Goal: Task Accomplishment & Management: Use online tool/utility

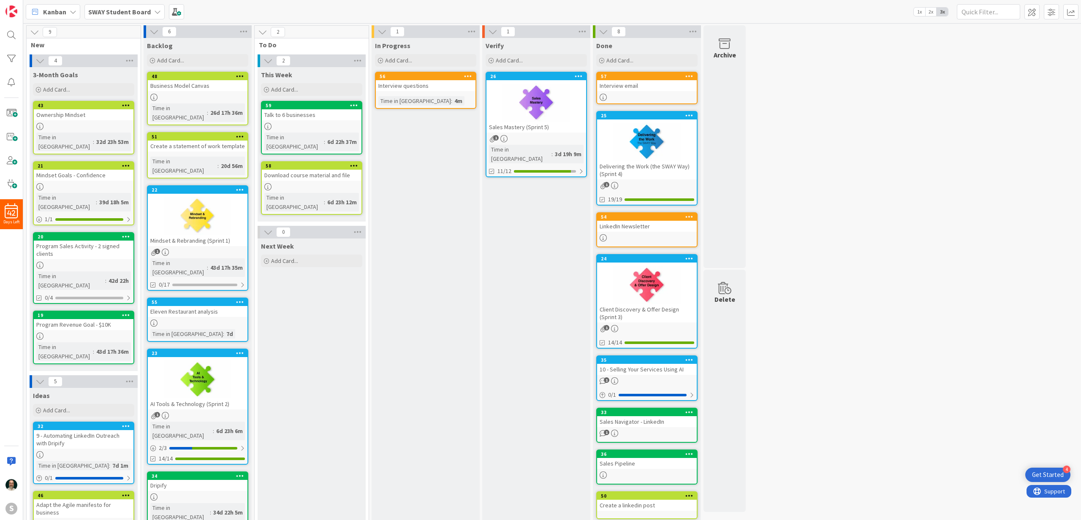
click at [647, 89] on div "Interview email" at bounding box center [647, 85] width 100 height 11
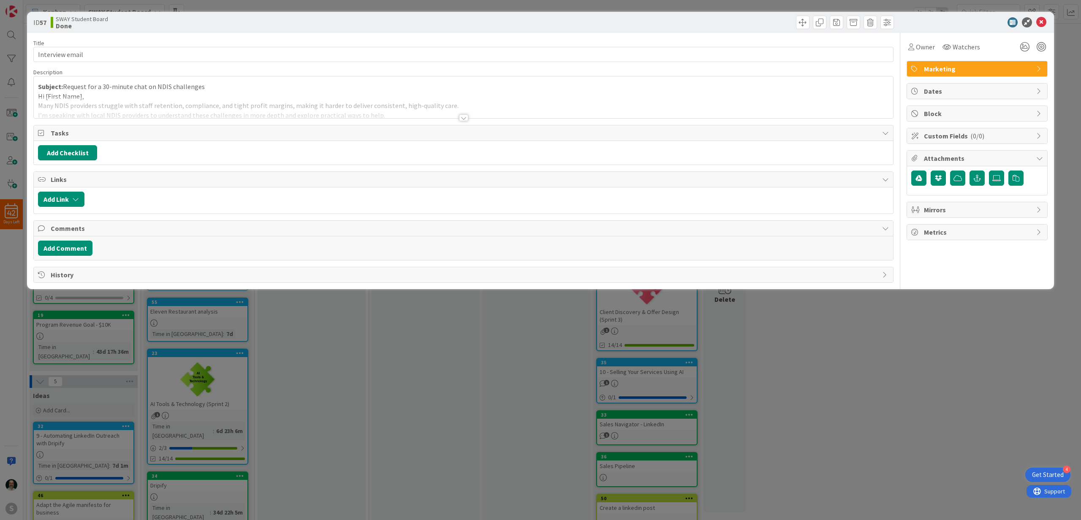
click at [462, 117] on div at bounding box center [463, 117] width 9 height 7
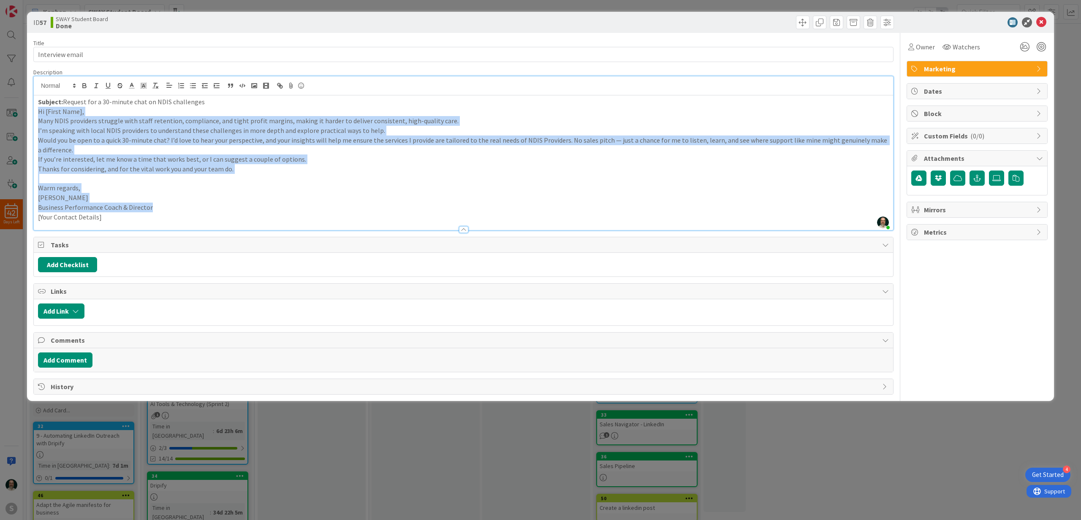
drag, startPoint x: 152, startPoint y: 208, endPoint x: 32, endPoint y: 115, distance: 152.0
click at [32, 115] on div "ID 57 SWAY Student Board Done Title 15 / 128 Interview email Description [PERSO…" at bounding box center [540, 206] width 1027 height 389
copy div "Hi [First Name], Many NDIS providers struggle with staff retention, compliance,…"
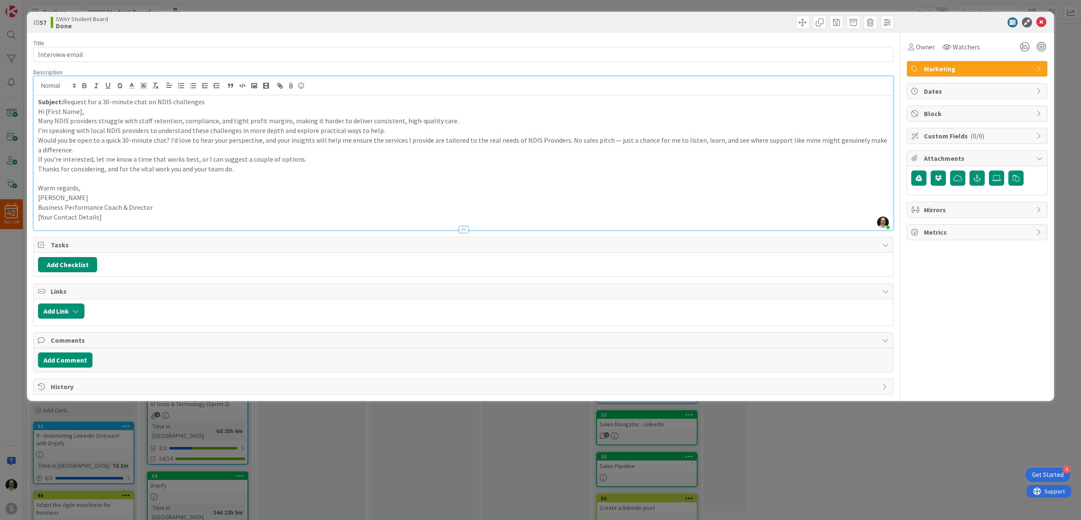
click at [1042, 22] on icon at bounding box center [1041, 22] width 10 height 10
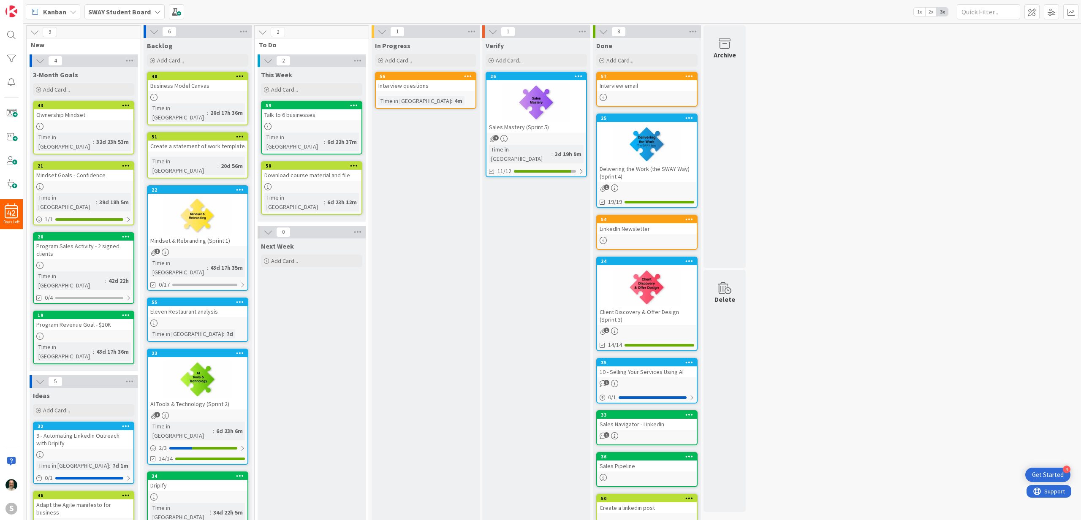
click at [654, 95] on div at bounding box center [647, 97] width 100 height 7
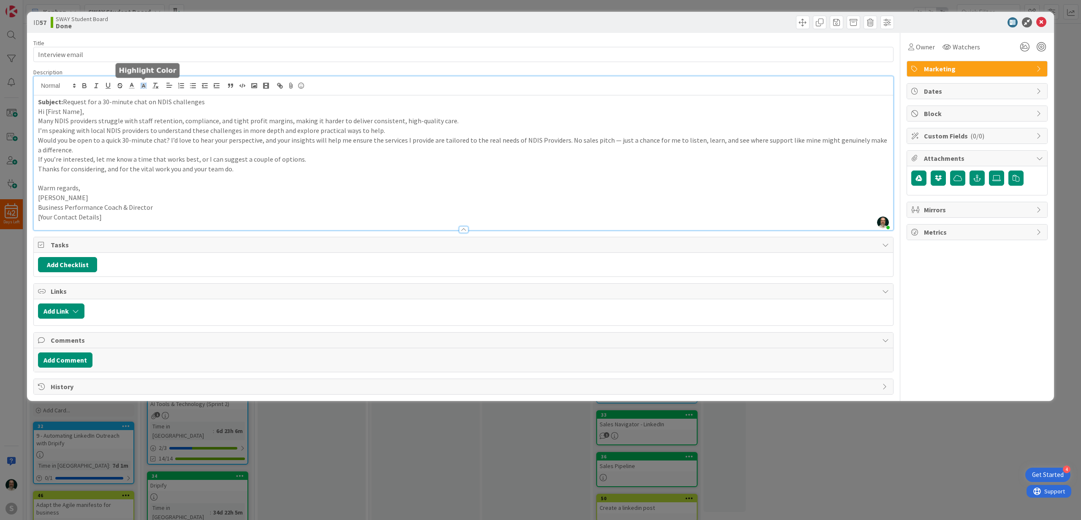
drag, startPoint x: 201, startPoint y: 88, endPoint x: 144, endPoint y: 81, distance: 57.4
click at [144, 81] on div "[PERSON_NAME] just joined Subject: Request for a 30-minute chat on NDIS challen…" at bounding box center [464, 153] width 860 height 154
drag, startPoint x: 205, startPoint y: 102, endPoint x: 65, endPoint y: 99, distance: 140.3
click at [65, 99] on p "Subject: Request for a 30-minute chat on NDIS challenges" at bounding box center [463, 102] width 851 height 10
copy p "Request for a 30-minute chat on NDIS challenges"
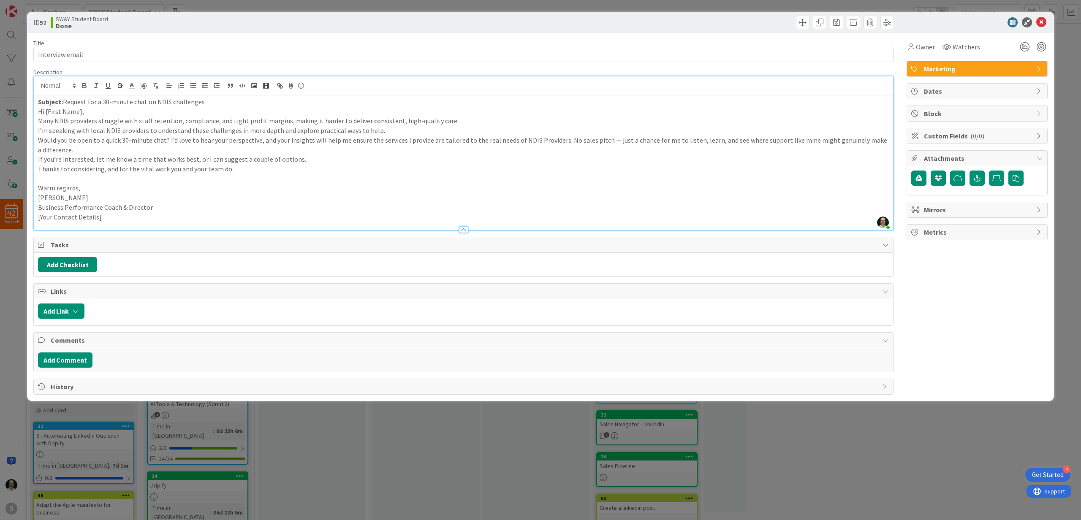
copy p "Request for a 30-minute chat on NDIS challenges"
drag, startPoint x: 90, startPoint y: 197, endPoint x: 33, endPoint y: 109, distance: 105.1
click at [33, 109] on div "ID 57 SWAY Student Board Done Title 15 / 128 Interview email Description [PERSO…" at bounding box center [540, 206] width 1027 height 389
copy div "Hi [First Name], Many NDIS providers struggle with staff retention, compliance,…"
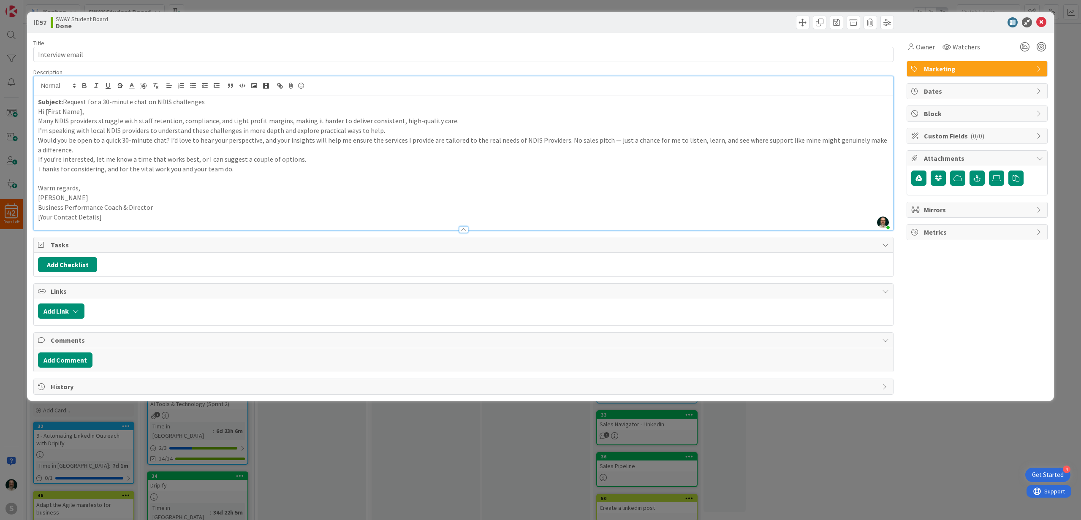
click at [207, 99] on p "Subject: Request for a 30-minute chat on NDIS challenges" at bounding box center [463, 102] width 851 height 10
click at [65, 101] on p "Subject: Request for a 30-minute chat on NDIS challenges" at bounding box center [463, 102] width 851 height 10
copy p "Request for a 30-minute chat on NDIS challenges"
drag, startPoint x: 104, startPoint y: 221, endPoint x: 36, endPoint y: 208, distance: 69.6
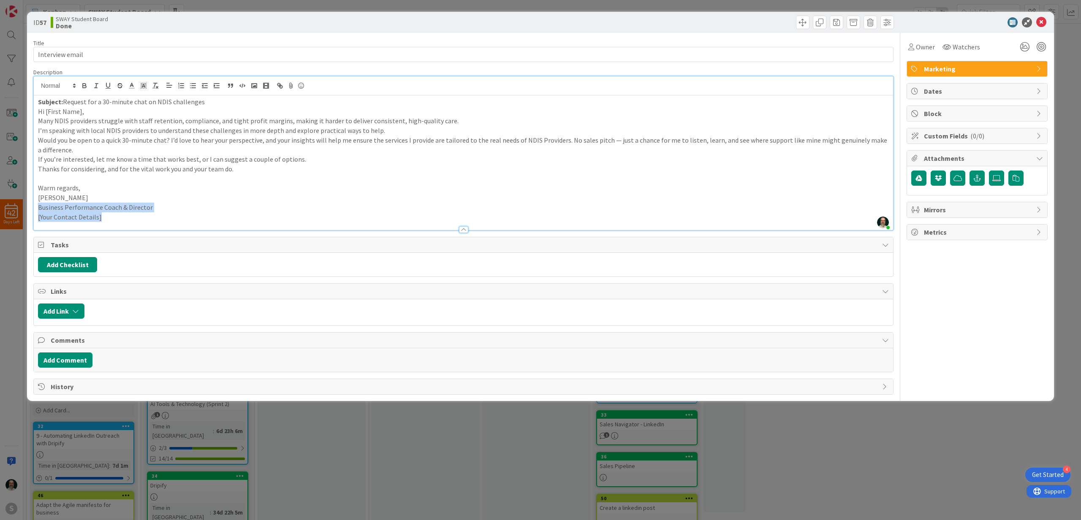
click at [36, 208] on div "Subject: Request for a 30-minute chat on NDIS challenges Hi [First Name], Many …" at bounding box center [464, 162] width 860 height 135
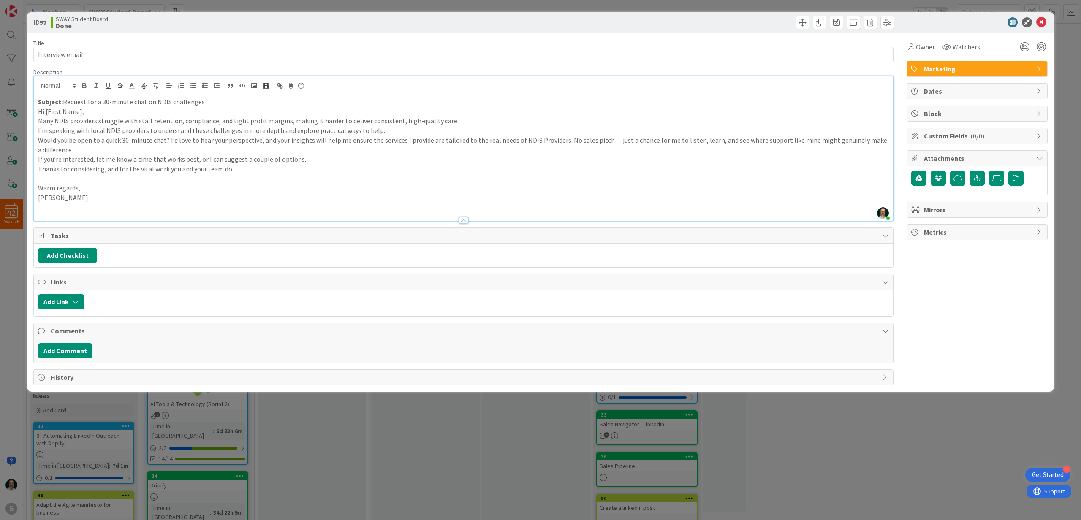
drag, startPoint x: 89, startPoint y: 198, endPoint x: 36, endPoint y: 113, distance: 100.3
click at [36, 113] on div "Subject: Request for a 30-minute chat on NDIS challenges Hi [First Name], Many …" at bounding box center [464, 157] width 860 height 125
copy div "Hi [First Name], Many NDIS providers struggle with staff retention, compliance,…"
click at [183, 100] on p "Subject: Request for a 30-minute chat on NDIS challenges" at bounding box center [463, 102] width 851 height 10
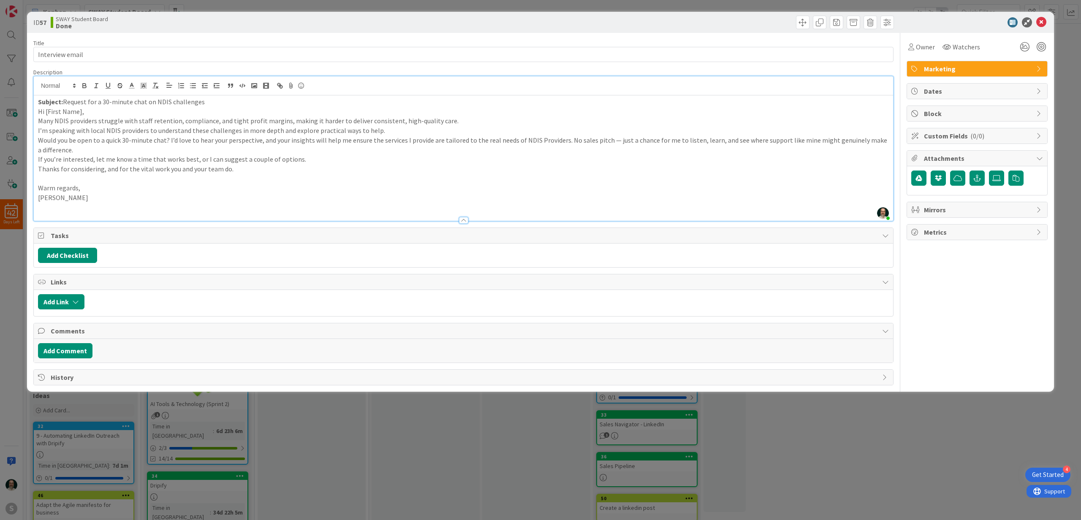
click at [183, 100] on p "Subject: Request for a 30-minute chat on NDIS challenges" at bounding box center [463, 102] width 851 height 10
click at [202, 102] on p "Subject: Request for a 30-minute chat on NDIS challenges" at bounding box center [463, 102] width 851 height 10
click at [64, 101] on p "Subject: Request for a 30-minute chat on NDIS challenges" at bounding box center [463, 102] width 851 height 10
copy p "Request for a 30-minute chat on NDIS challenges"
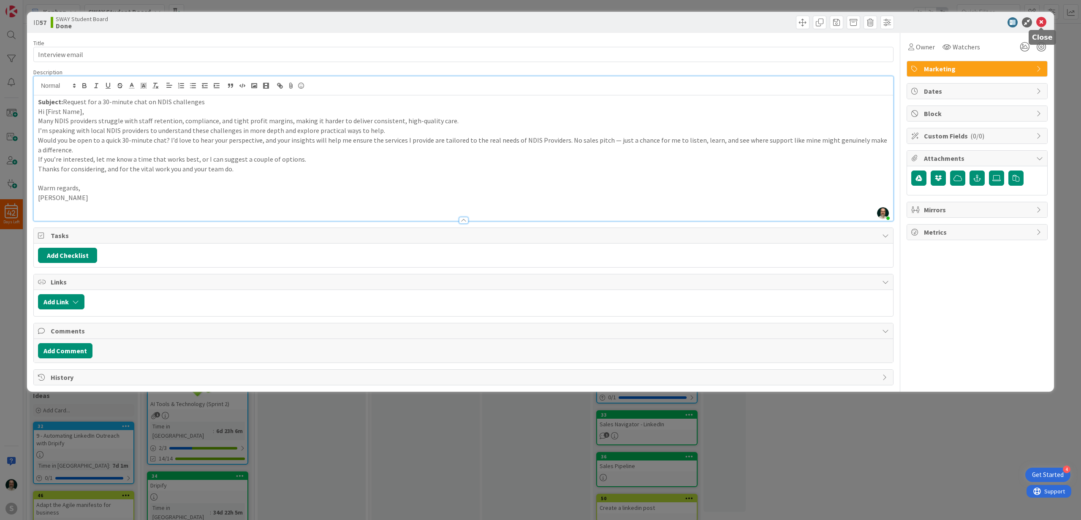
click at [1040, 24] on icon at bounding box center [1041, 22] width 10 height 10
